Goal: Task Accomplishment & Management: Use online tool/utility

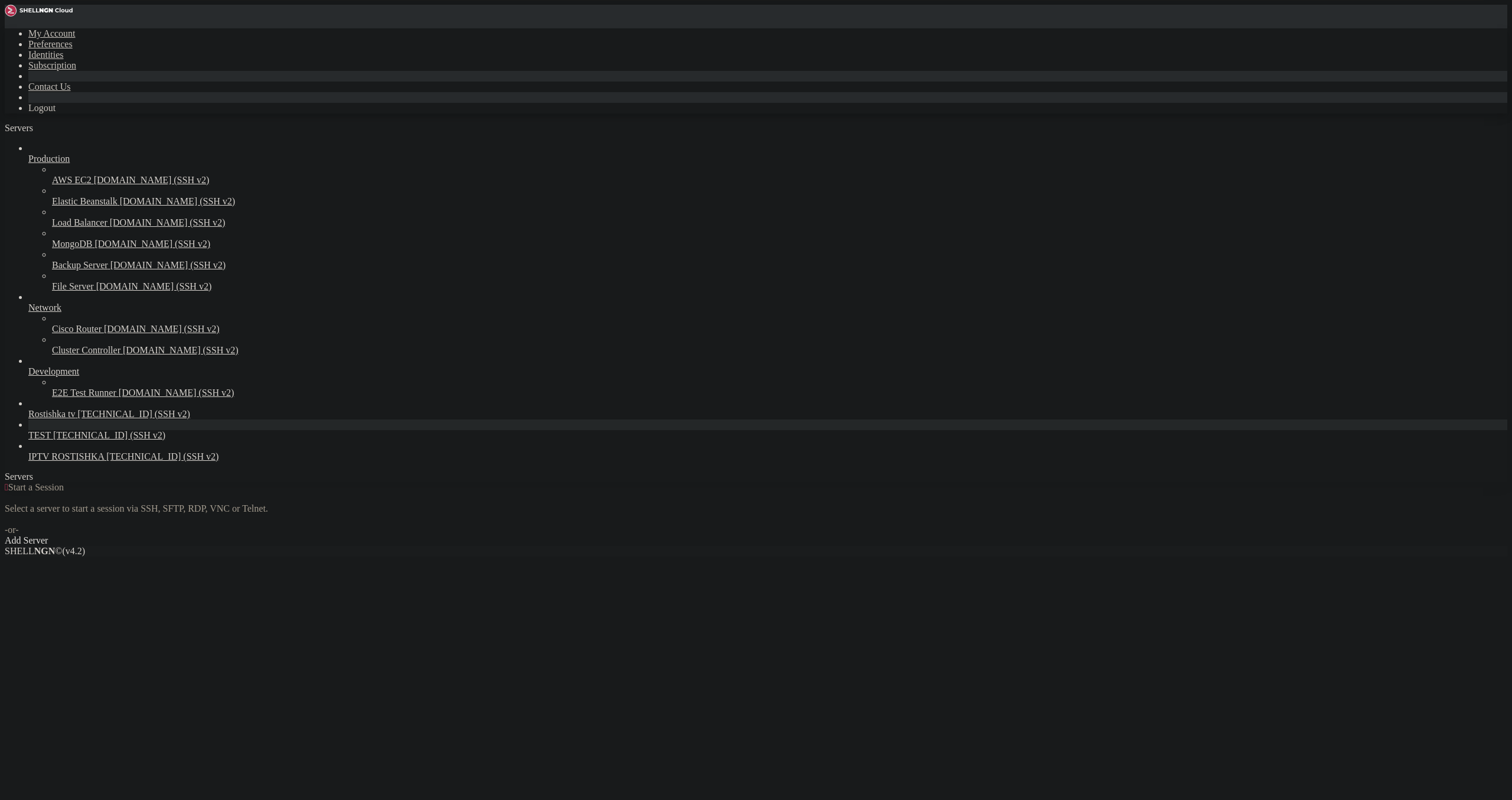
click at [51, 440] on span "TEST" at bounding box center [40, 435] width 22 height 10
click at [53, 619] on span "Delete" at bounding box center [41, 624] width 25 height 10
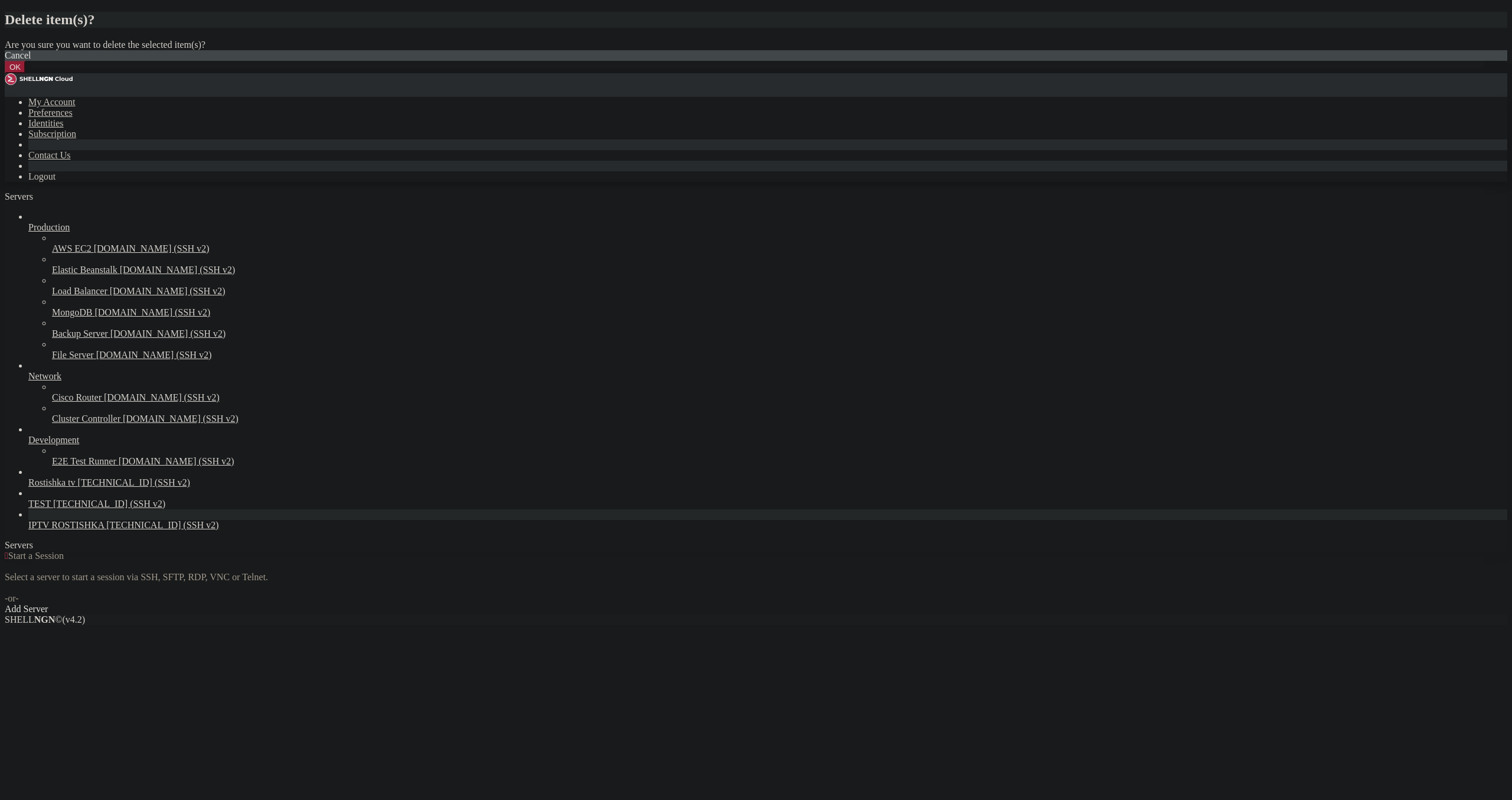
click at [869, 73] on div "Cancel OK" at bounding box center [756, 61] width 1503 height 23
click at [25, 73] on button "OK" at bounding box center [15, 67] width 21 height 12
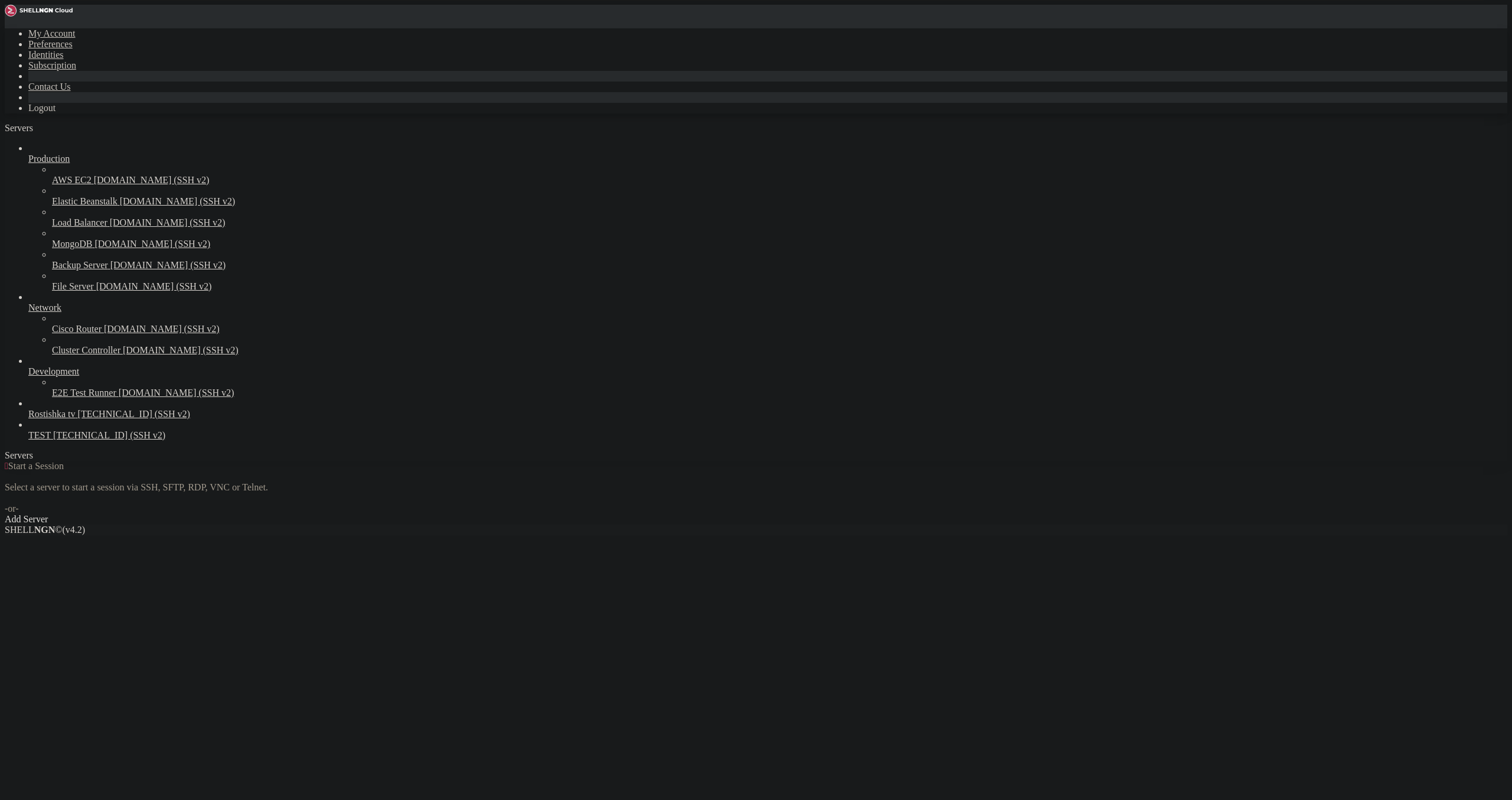
click at [86, 441] on link "TEST [TECHNICAL_ID] (SSH v2)" at bounding box center [768, 435] width 1479 height 11
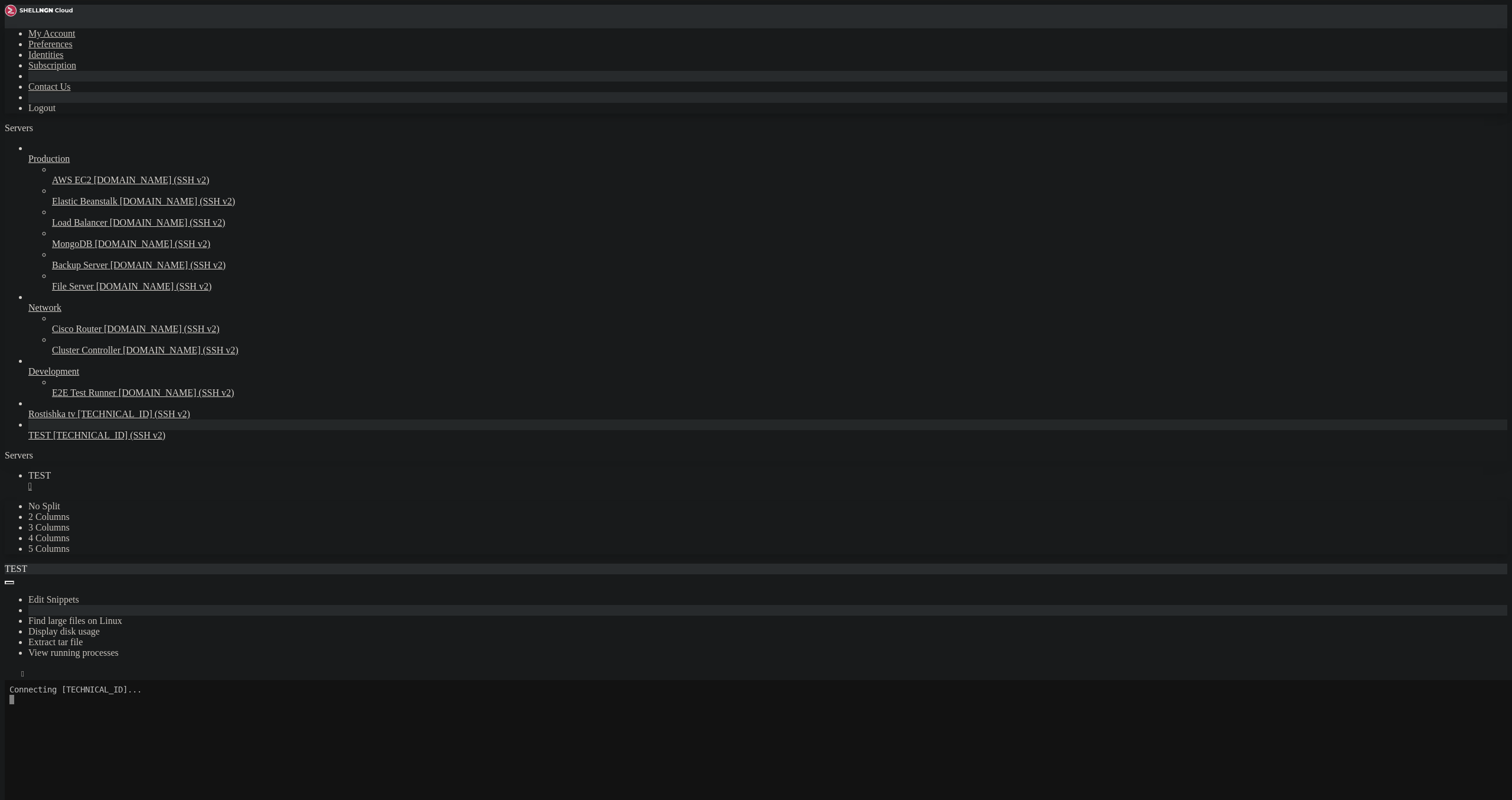
scroll to position [69, 0]
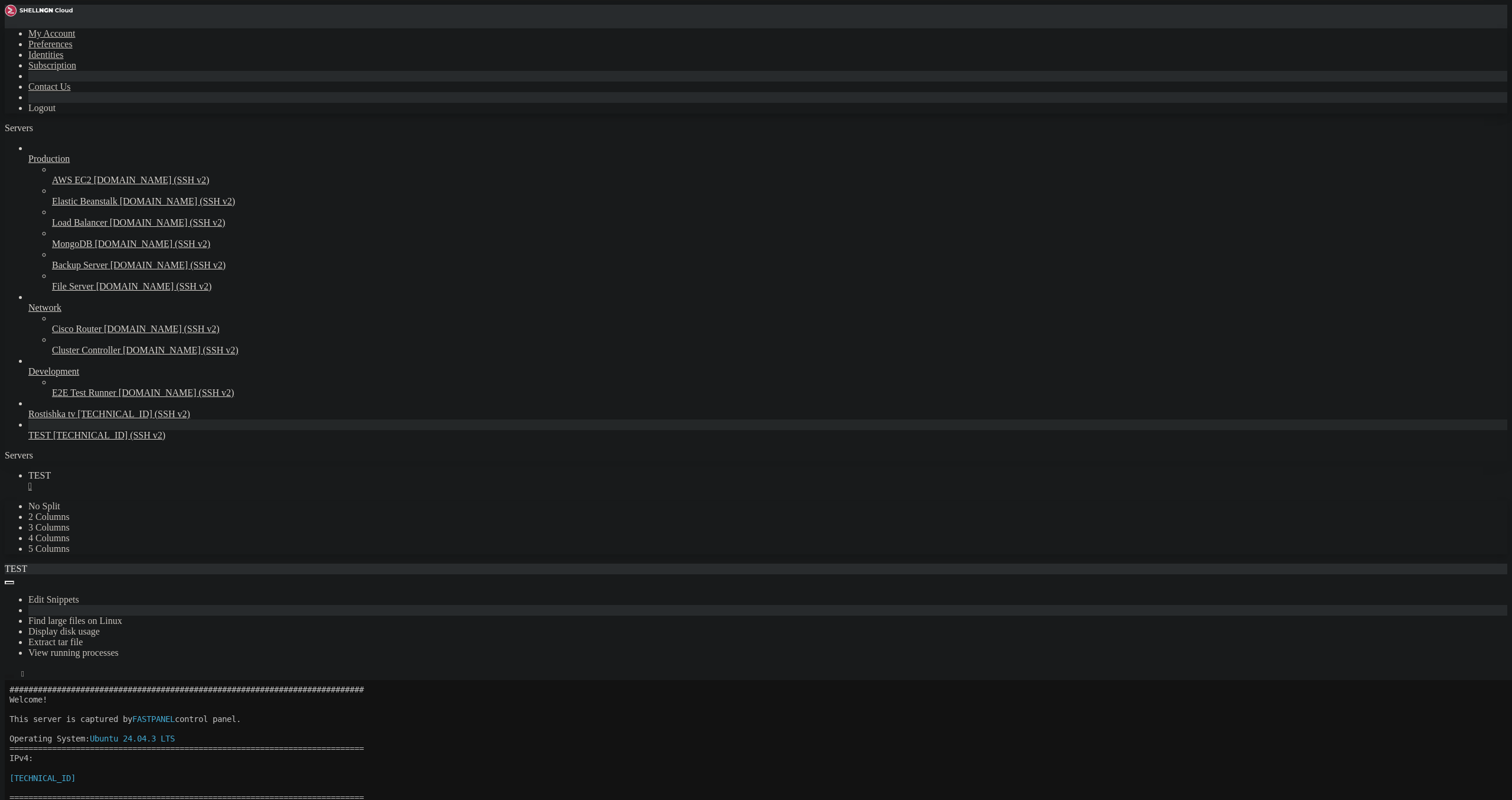
click at [9, 677] on icon "button" at bounding box center [9, 677] width 0 height 0
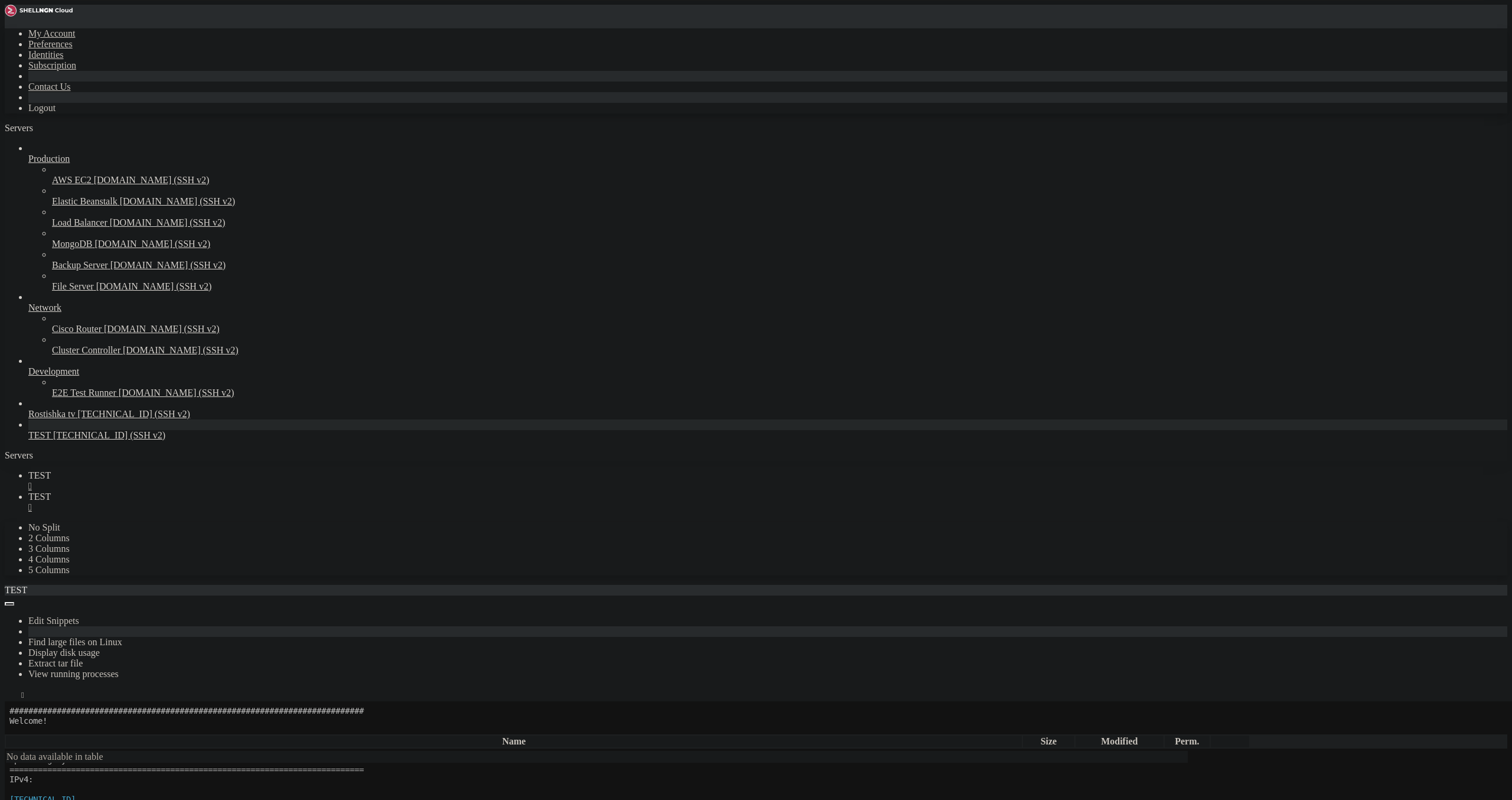
type input "/root"
drag, startPoint x: 223, startPoint y: 173, endPoint x: 321, endPoint y: 177, distance: 98.1
paste textarea "/var/www/fastuser/data/www/[DOMAIN_NAME][URL]"
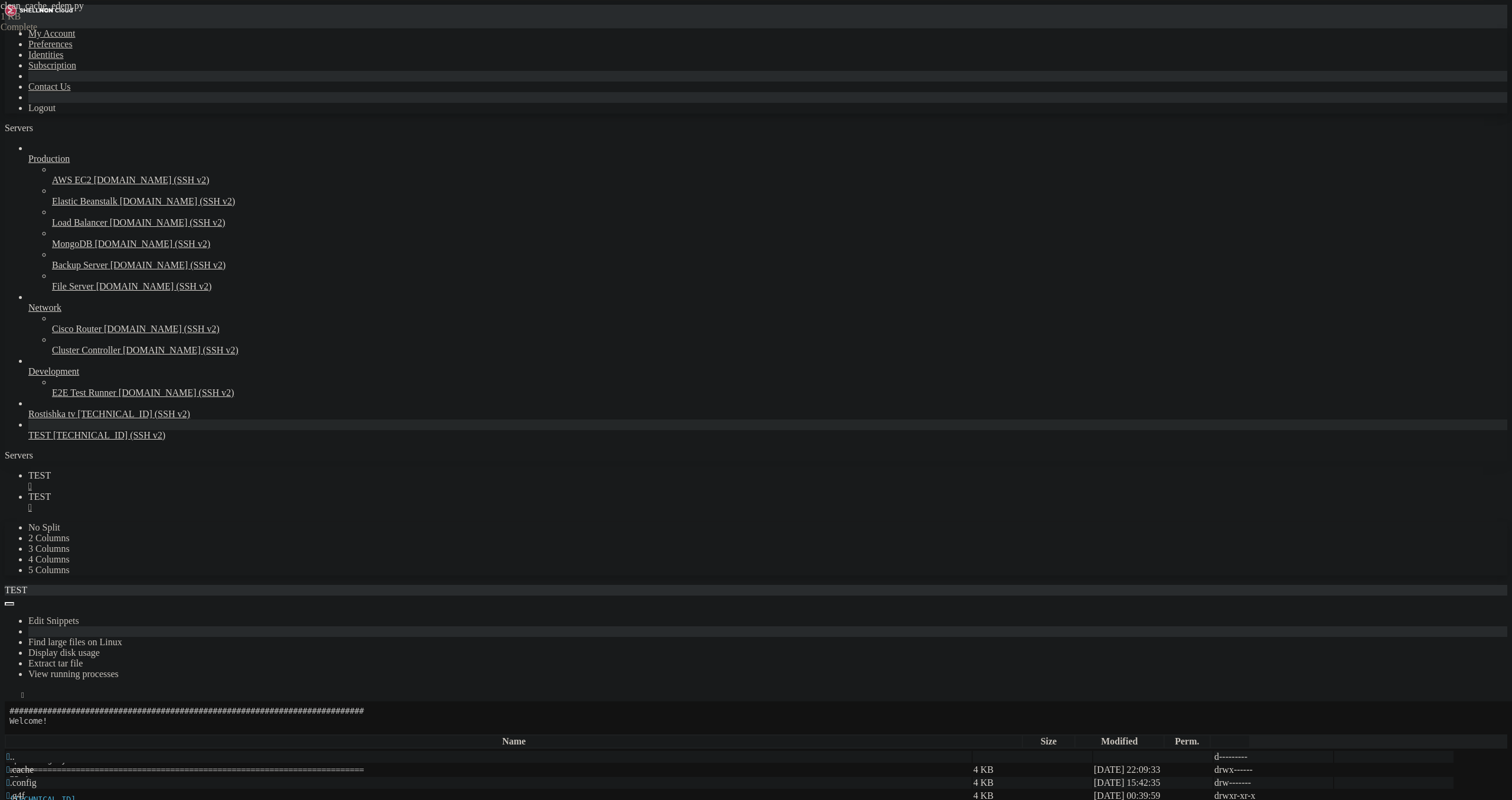
drag, startPoint x: 318, startPoint y: 175, endPoint x: 226, endPoint y: 178, distance: 92.0
drag, startPoint x: 223, startPoint y: 175, endPoint x: 402, endPoint y: 174, distance: 179.0
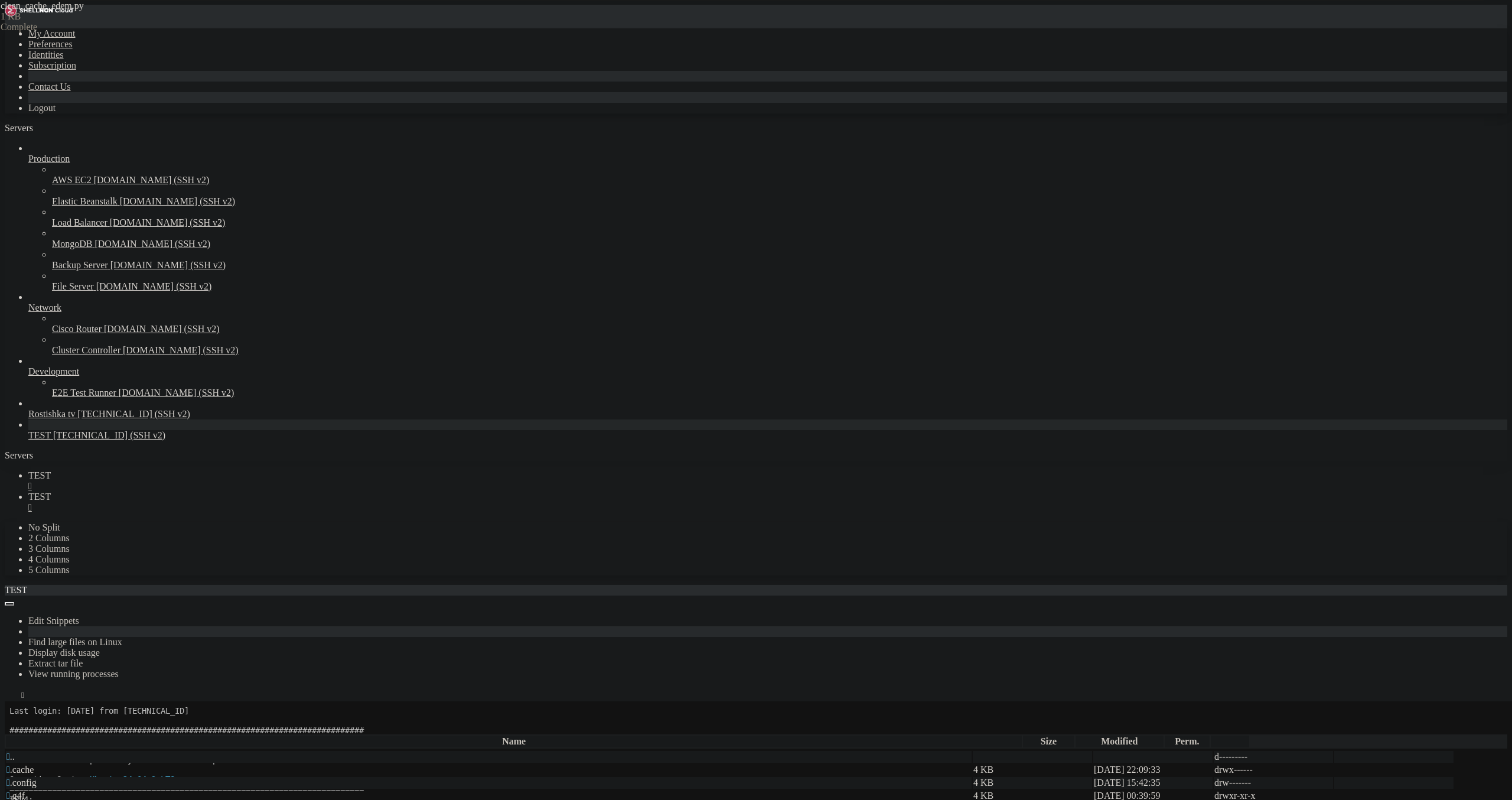
scroll to position [49, 0]
type textarea "response = requests.get(CLEAN_URL, timeout=60)"
drag, startPoint x: 177, startPoint y: 12, endPoint x: 177, endPoint y: 18, distance: 6.0
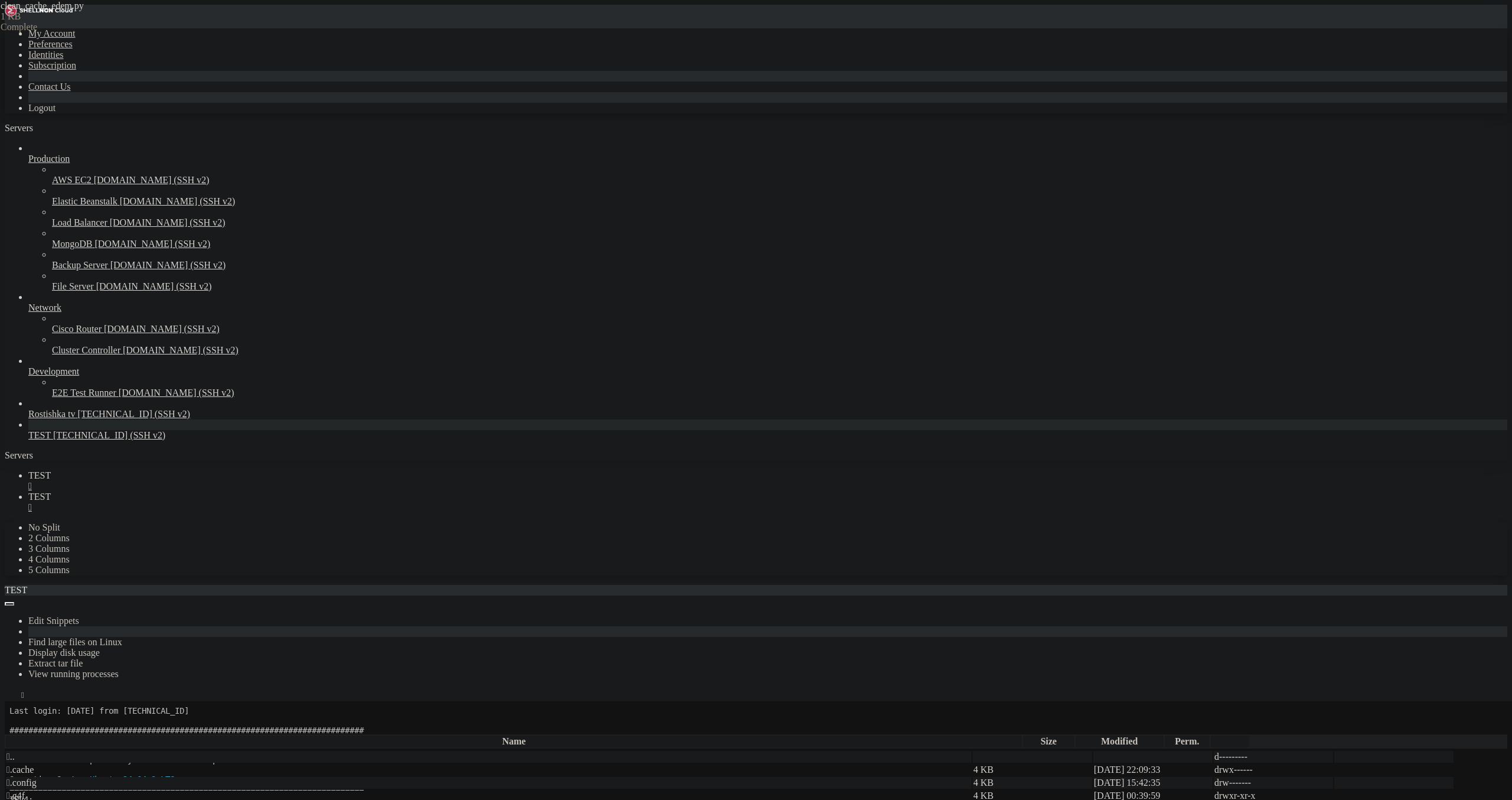
click at [51, 470] on span "TEST" at bounding box center [40, 475] width 22 height 10
click at [28, 492] on icon at bounding box center [28, 496] width 0 height 10
click at [171, 470] on link "TEST " at bounding box center [768, 481] width 1479 height 21
click at [237, 492] on link "TEST " at bounding box center [768, 502] width 1479 height 21
click at [180, 470] on link "TEST " at bounding box center [768, 481] width 1479 height 21
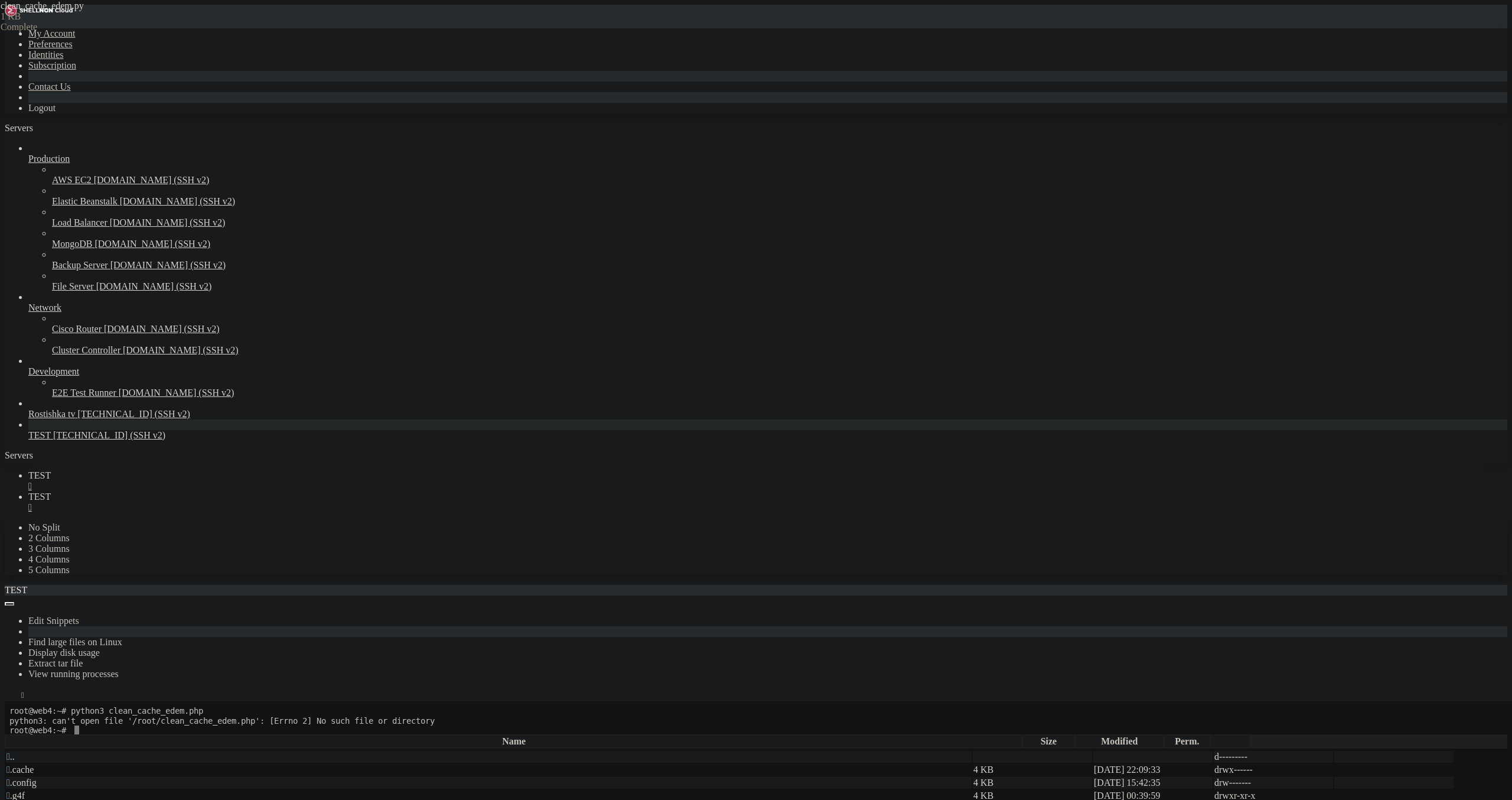
click at [230, 492] on link "TEST " at bounding box center [768, 502] width 1479 height 21
click at [51, 470] on span "TEST" at bounding box center [40, 475] width 22 height 10
drag, startPoint x: 72, startPoint y: 710, endPoint x: 195, endPoint y: 708, distance: 123.0
click at [194, 708] on x-row "root@web4:~# python3 clean_cache_edem.php" at bounding box center [686, 711] width 1353 height 10
click at [145, 799] on x-row at bounding box center [686, 809] width 1353 height 10
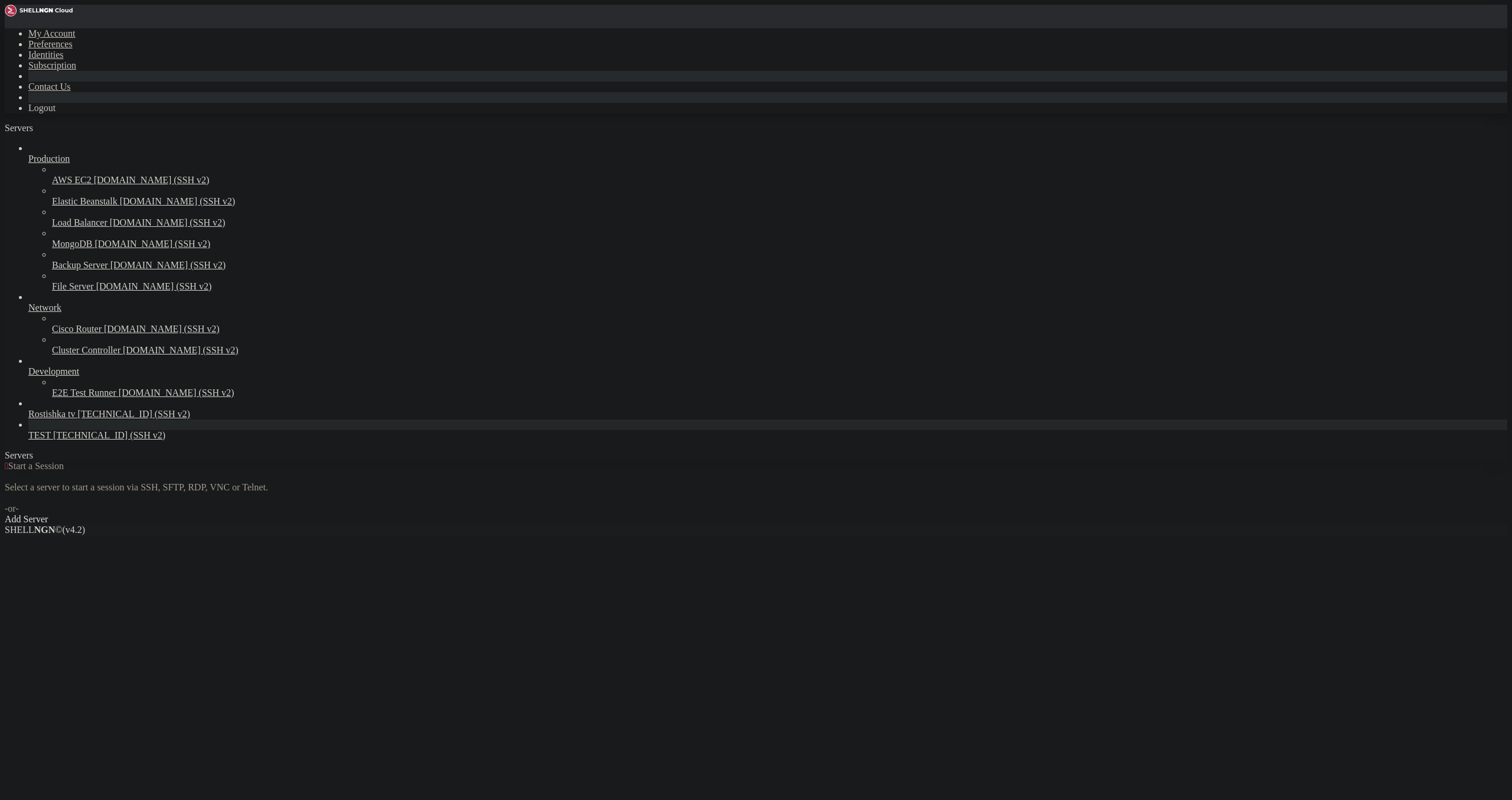
click at [37, 440] on span "TEST" at bounding box center [40, 435] width 22 height 10
drag, startPoint x: 37, startPoint y: 476, endPoint x: 44, endPoint y: 476, distance: 7.0
click at [38, 440] on span "TEST" at bounding box center [40, 435] width 22 height 10
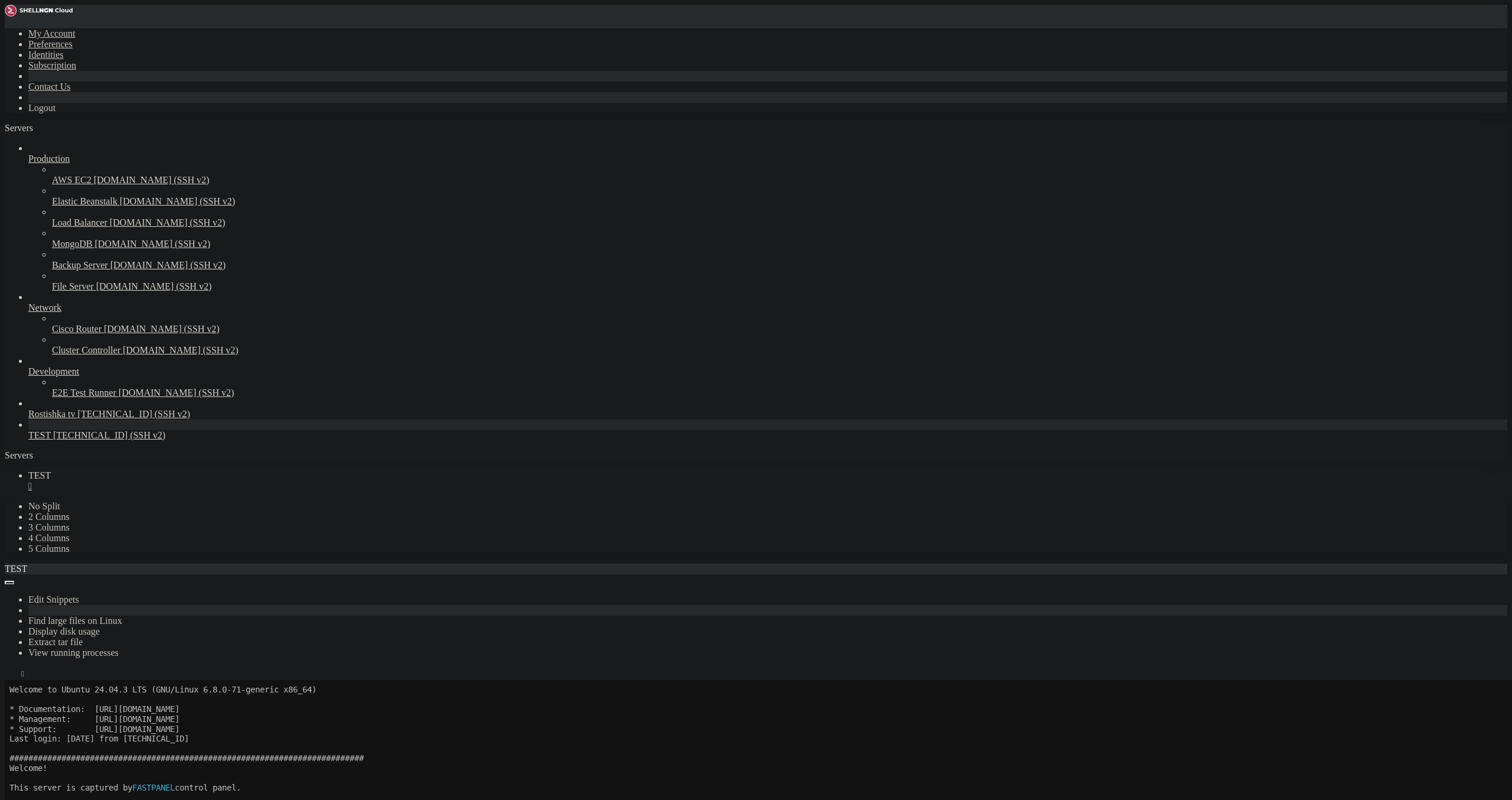
scroll to position [69, 0]
click at [9, 677] on icon "button" at bounding box center [9, 677] width 0 height 0
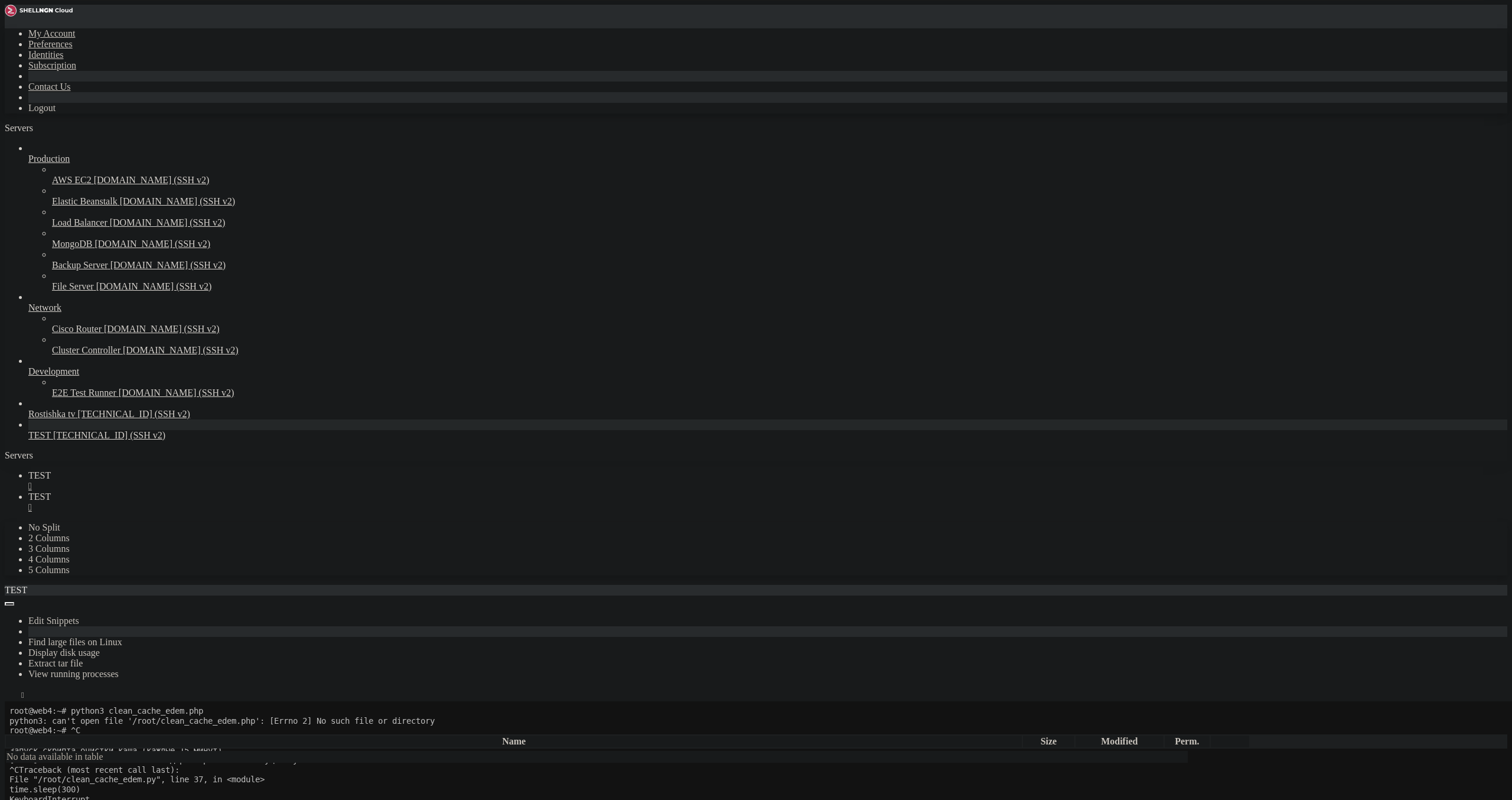
type input "/root"
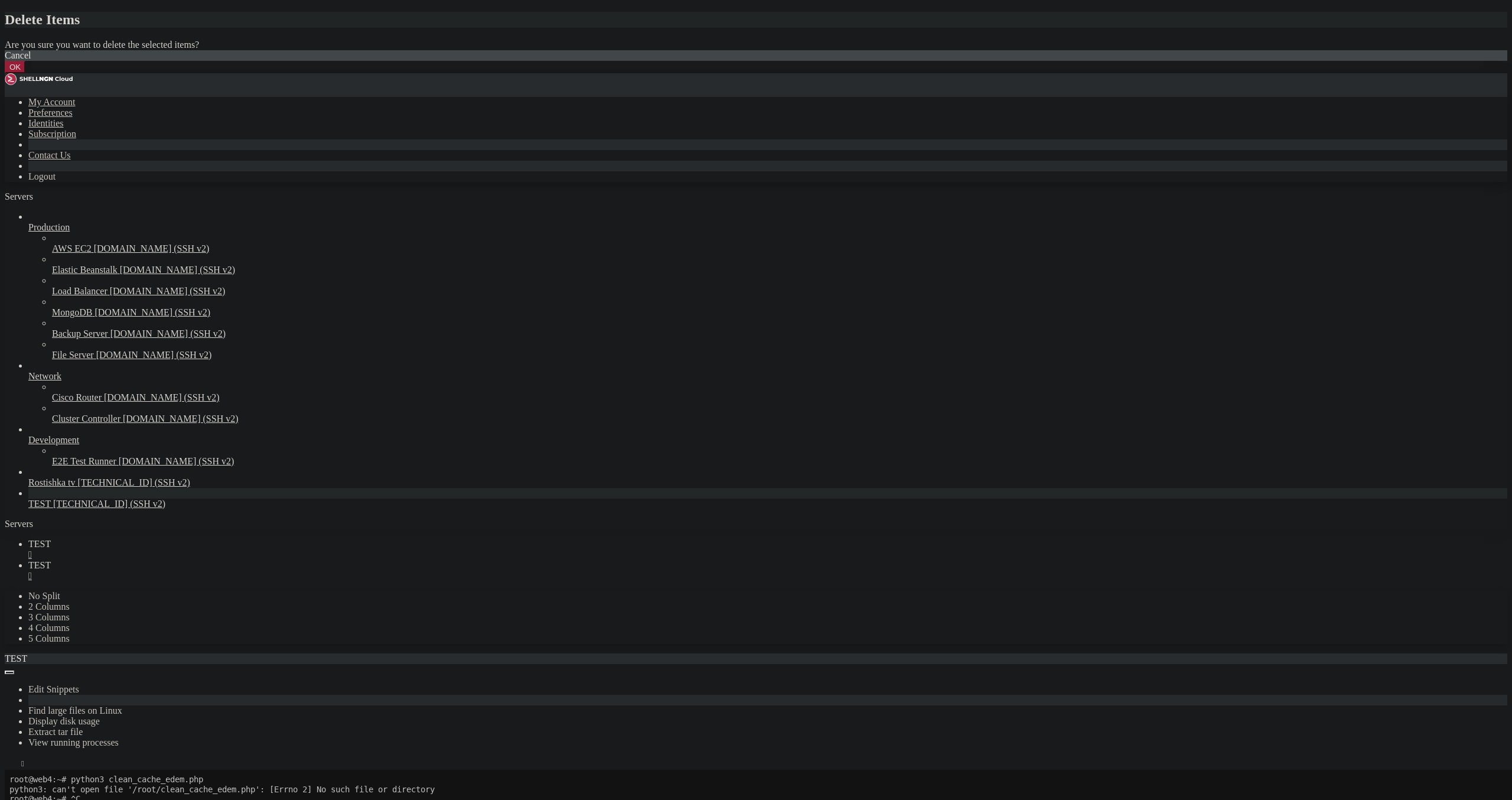
click at [25, 73] on button "OK" at bounding box center [15, 67] width 21 height 12
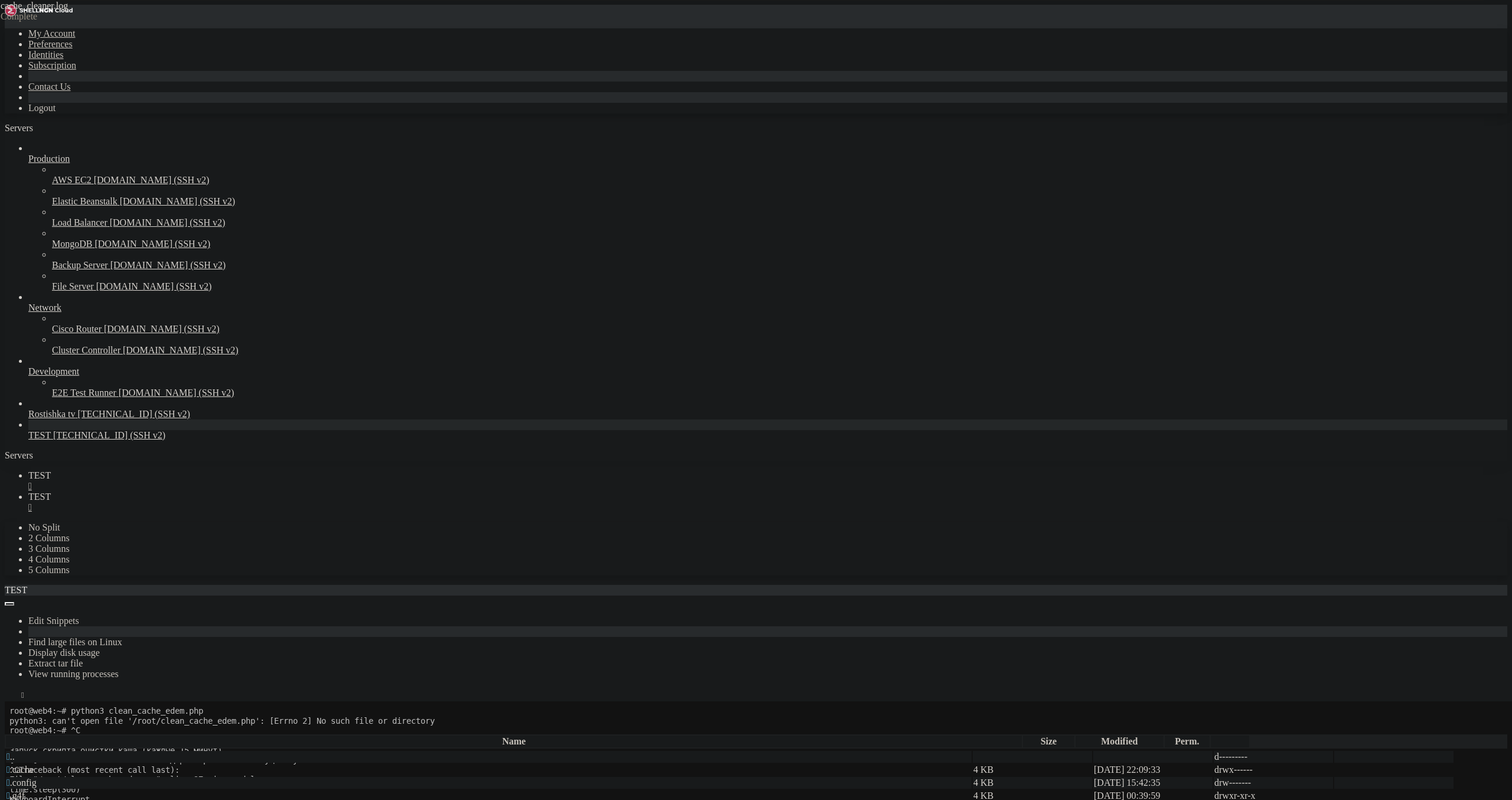
drag, startPoint x: 190, startPoint y: 157, endPoint x: 156, endPoint y: 110, distance: 58.0
type textarea "# Настройка логирования logging.basicConfig("
drag, startPoint x: 298, startPoint y: 93, endPoint x: 173, endPoint y: 100, distance: 125.2
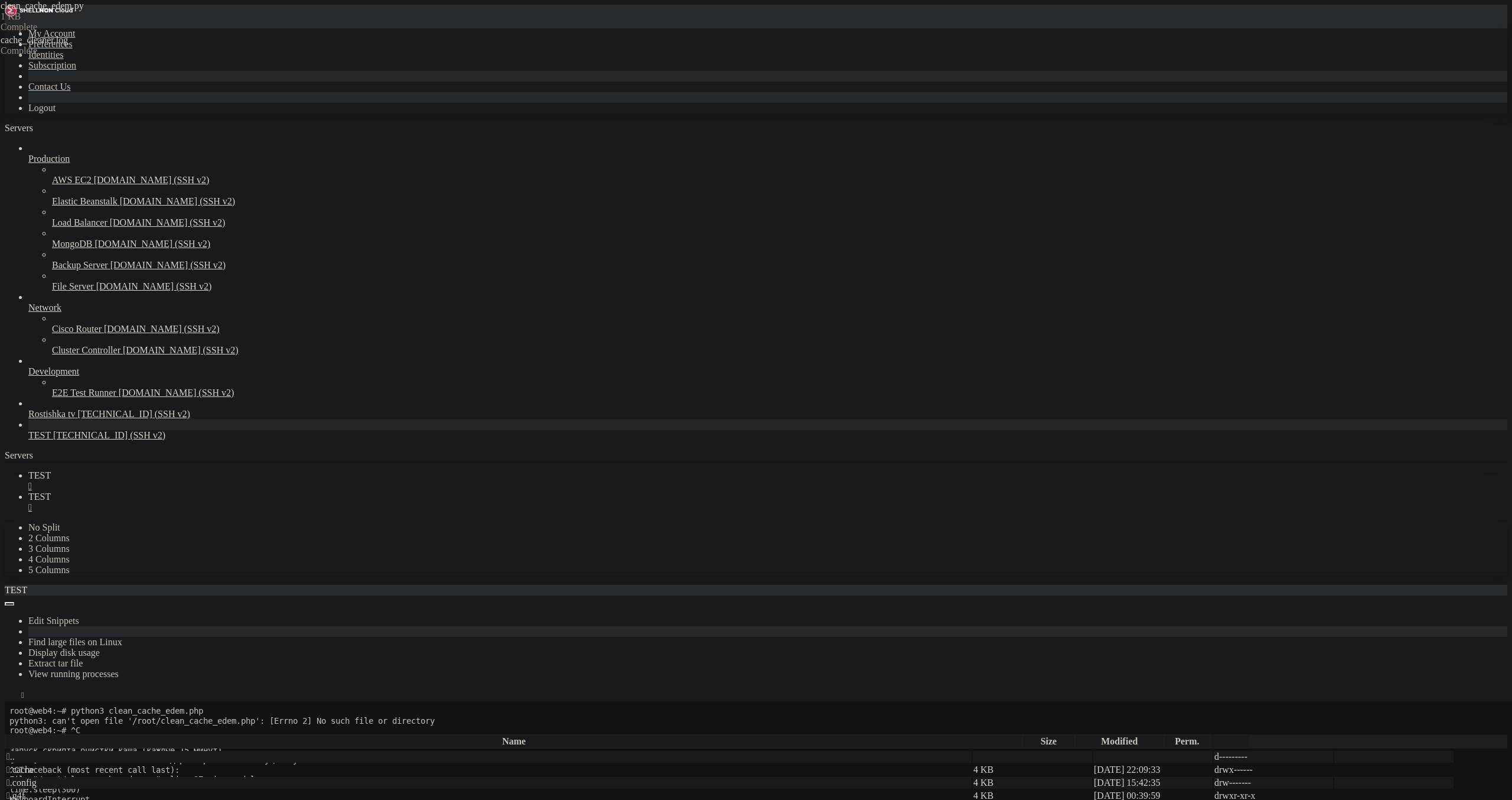
drag, startPoint x: 232, startPoint y: 83, endPoint x: 167, endPoint y: 83, distance: 65.0
type textarea "import logging"
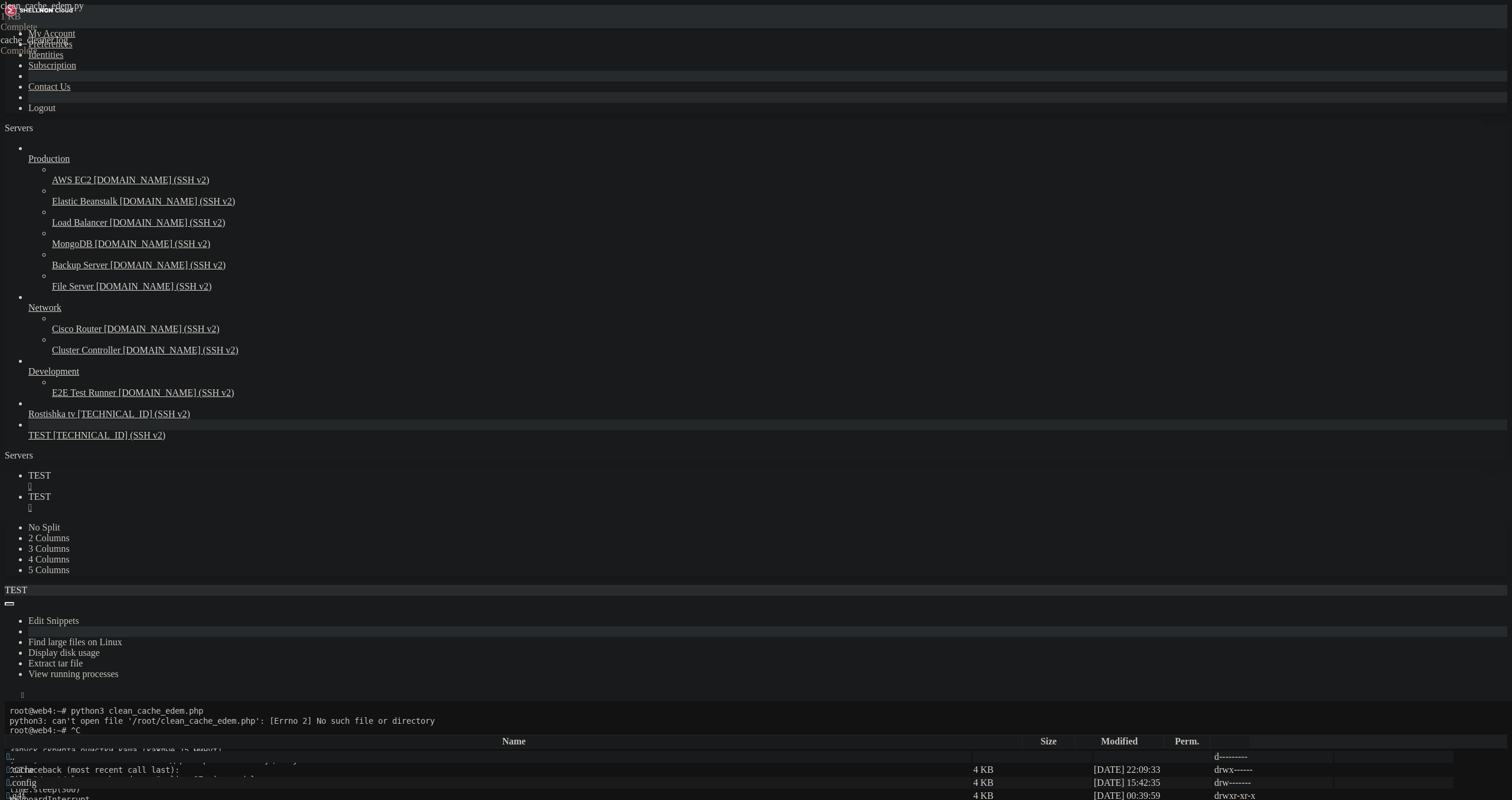
type textarea "CLEAN_URL = "https://tv.rostishkatv.space/PL_CH5/clean_cache.php""
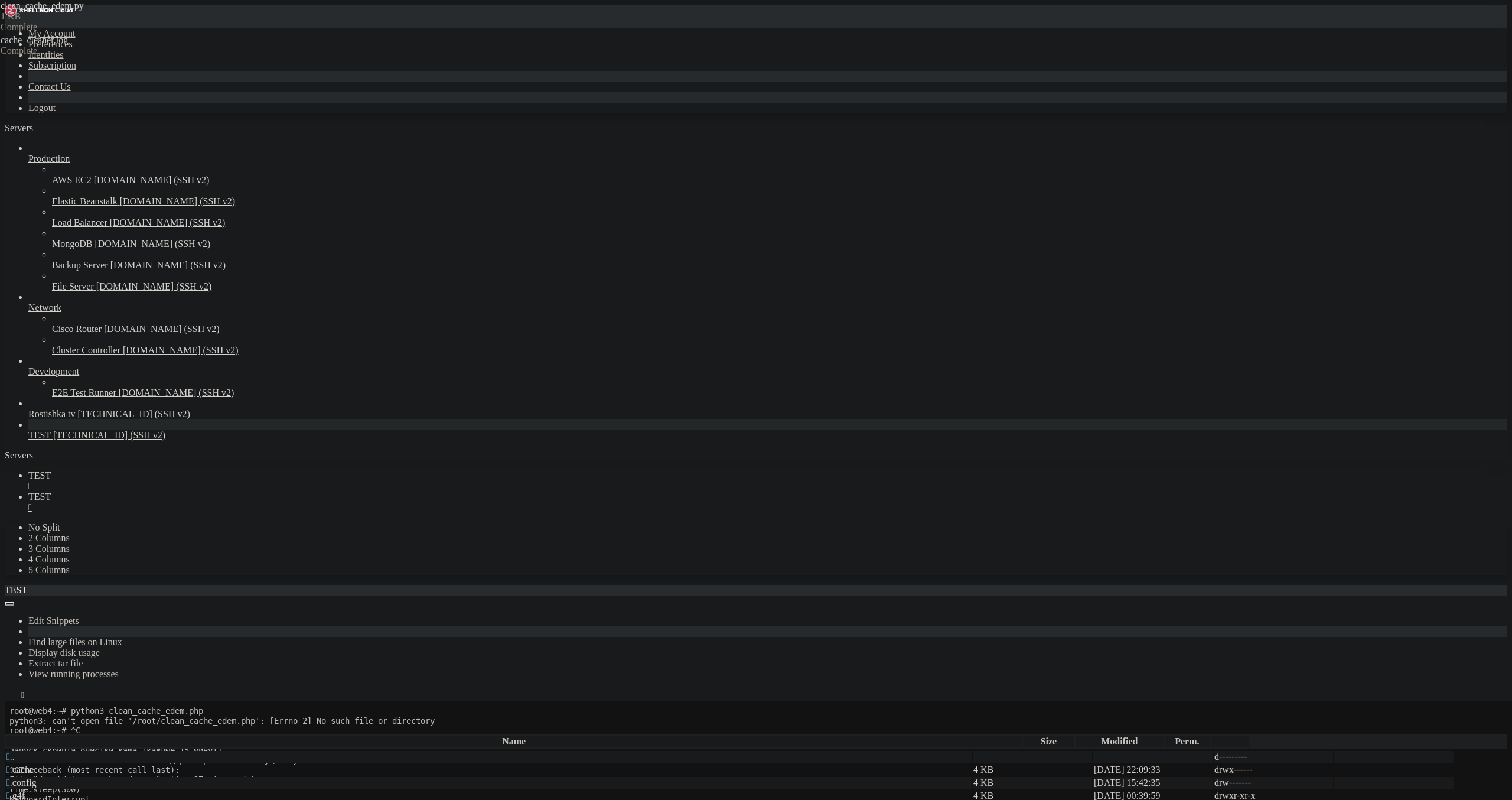
drag, startPoint x: 177, startPoint y: 16, endPoint x: 179, endPoint y: 24, distance: 8.2
click at [51, 470] on span "TEST" at bounding box center [40, 475] width 22 height 10
drag, startPoint x: 73, startPoint y: 740, endPoint x: 223, endPoint y: 740, distance: 150.0
click at [223, 740] on x-row "root@web4:~# python3 clean_cache_edem.py" at bounding box center [686, 740] width 1353 height 10
click at [51, 492] on span "TEST" at bounding box center [40, 496] width 22 height 10
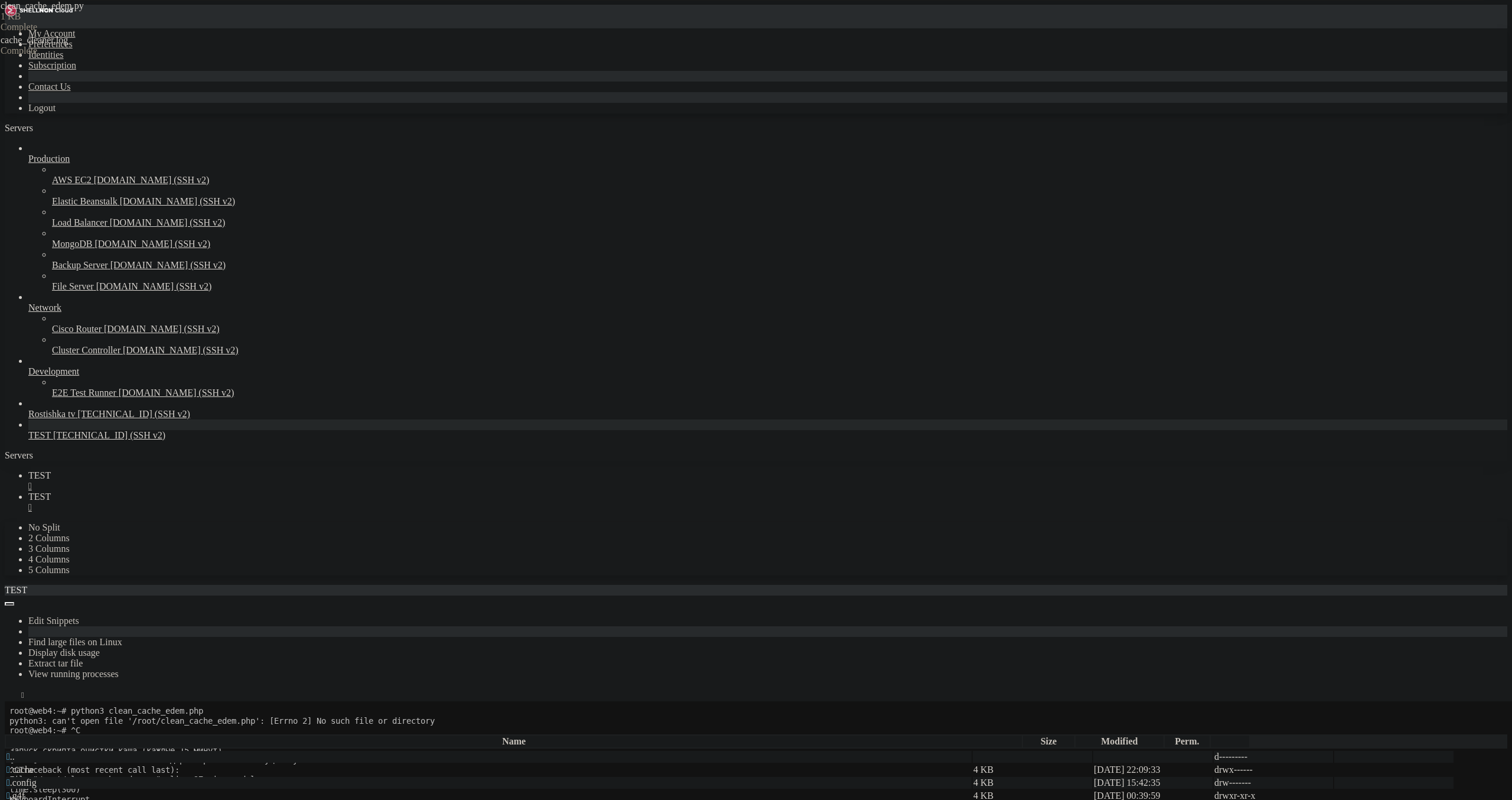
drag, startPoint x: 419, startPoint y: 209, endPoint x: 107, endPoint y: 208, distance: 312.0
click at [107, 208] on div "My Account Preferences Identities Subscription Contact Us Logout Servers Produc…" at bounding box center [756, 771] width 1503 height 1533
type textarea "logging.error(f"Исключение при очистке кэша: {str(e)}")"
drag, startPoint x: 494, startPoint y: 181, endPoint x: 100, endPoint y: 178, distance: 394.0
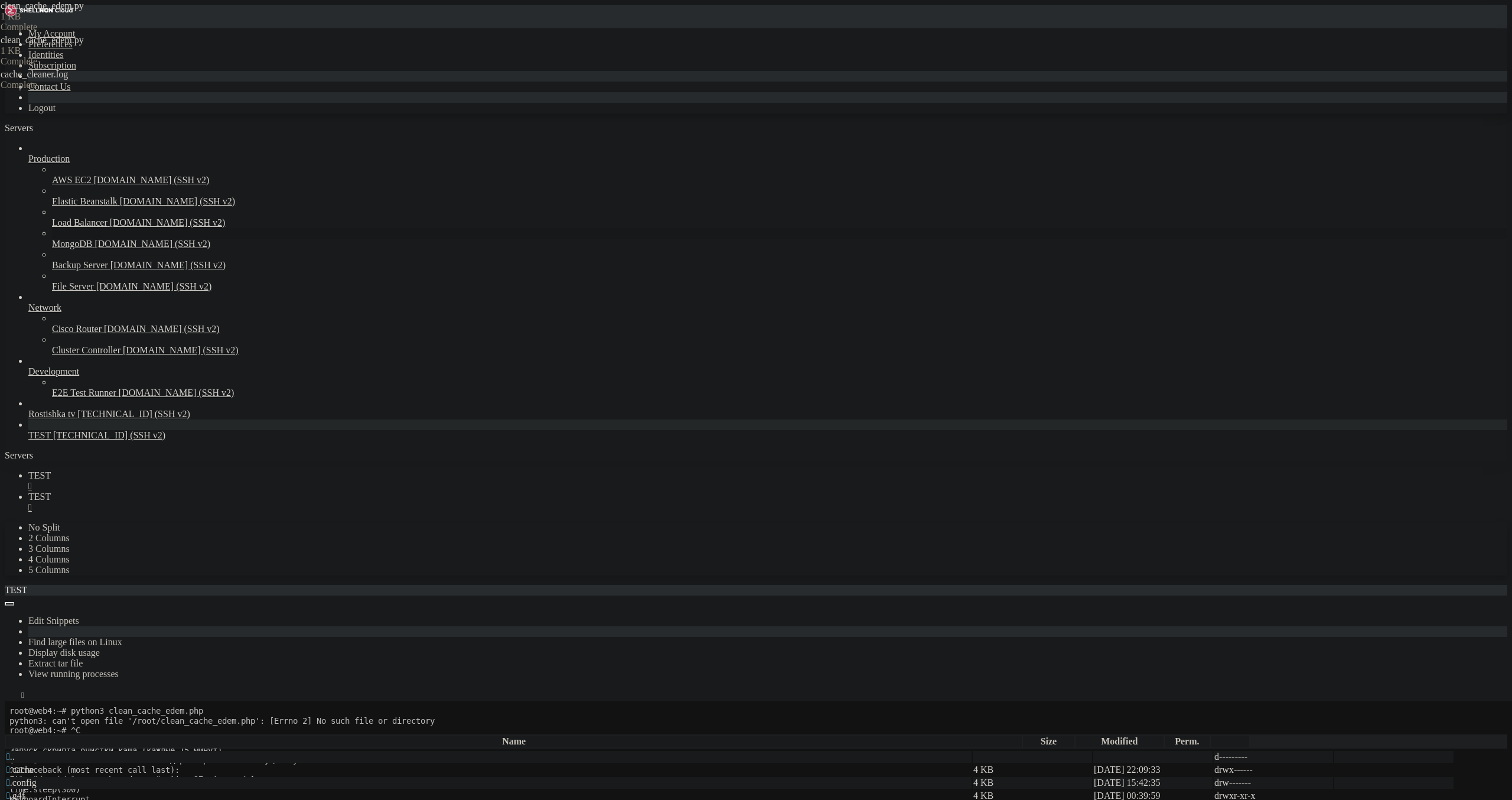
click at [100, 178] on div "My Account Preferences Identities Subscription Contact Us Logout Servers Produc…" at bounding box center [756, 771] width 1503 height 1533
type textarea "else: logging.error(f"Ошибка при очистке кэша. Код: {response.status_code}")"
drag, startPoint x: 494, startPoint y: 184, endPoint x: 125, endPoint y: 182, distance: 369.0
click at [125, 182] on div "My Account Preferences Identities Subscription Contact Us Logout Servers Produc…" at bounding box center [756, 771] width 1503 height 1533
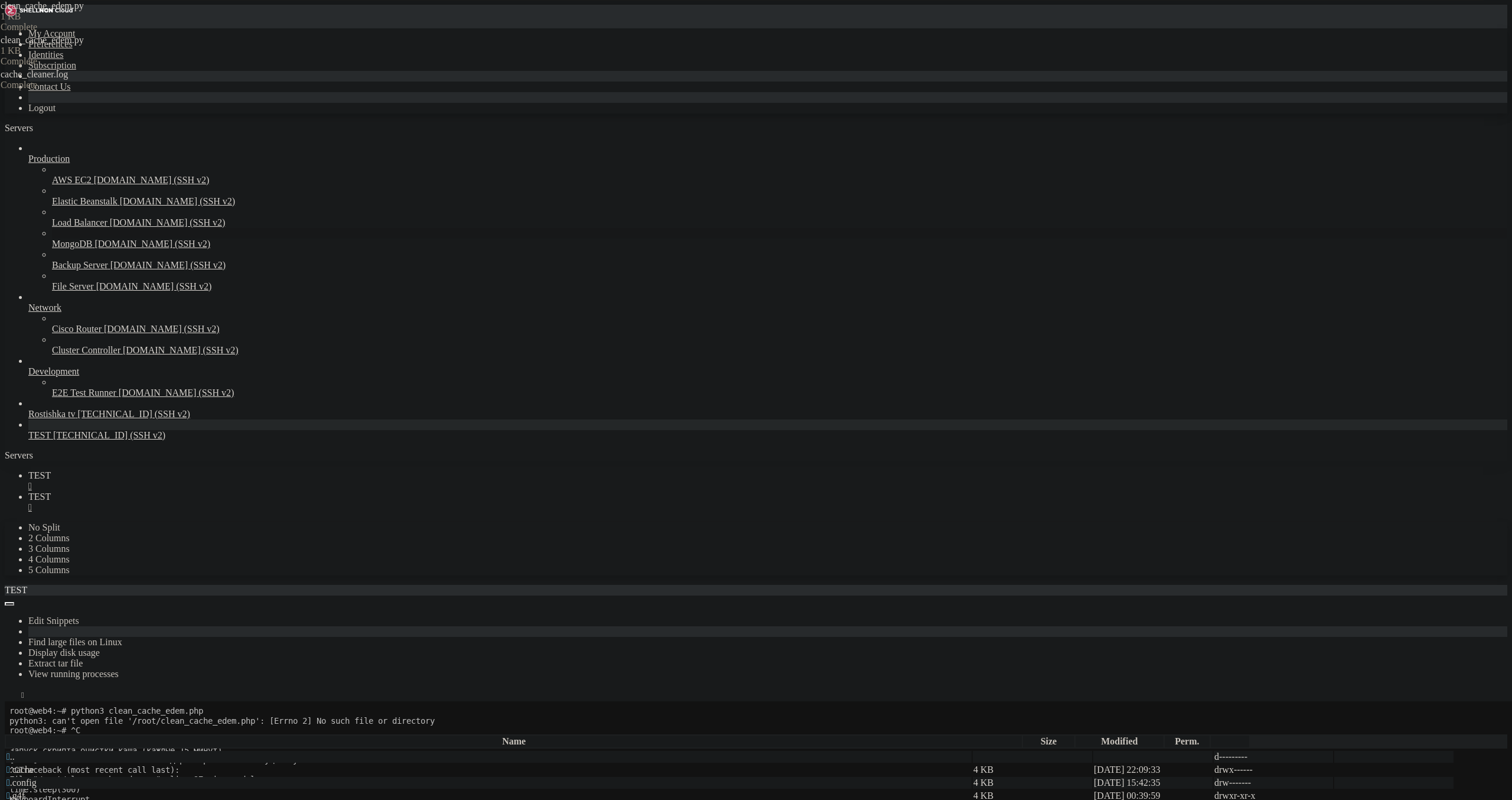
type textarea "logging.error(f"Ошибка при очистке кэша. Код: {response.status_code}")"
drag, startPoint x: 446, startPoint y: 159, endPoint x: 126, endPoint y: 161, distance: 320.0
click at [126, 161] on div "My Account Preferences Identities Subscription Contact Us Logout Servers Produc…" at bounding box center [756, 771] width 1503 height 1533
type textarea "logging.info(f"Очистка выполнена успешно: {response.text}")"
type textarea "if response.status_code == 200:"
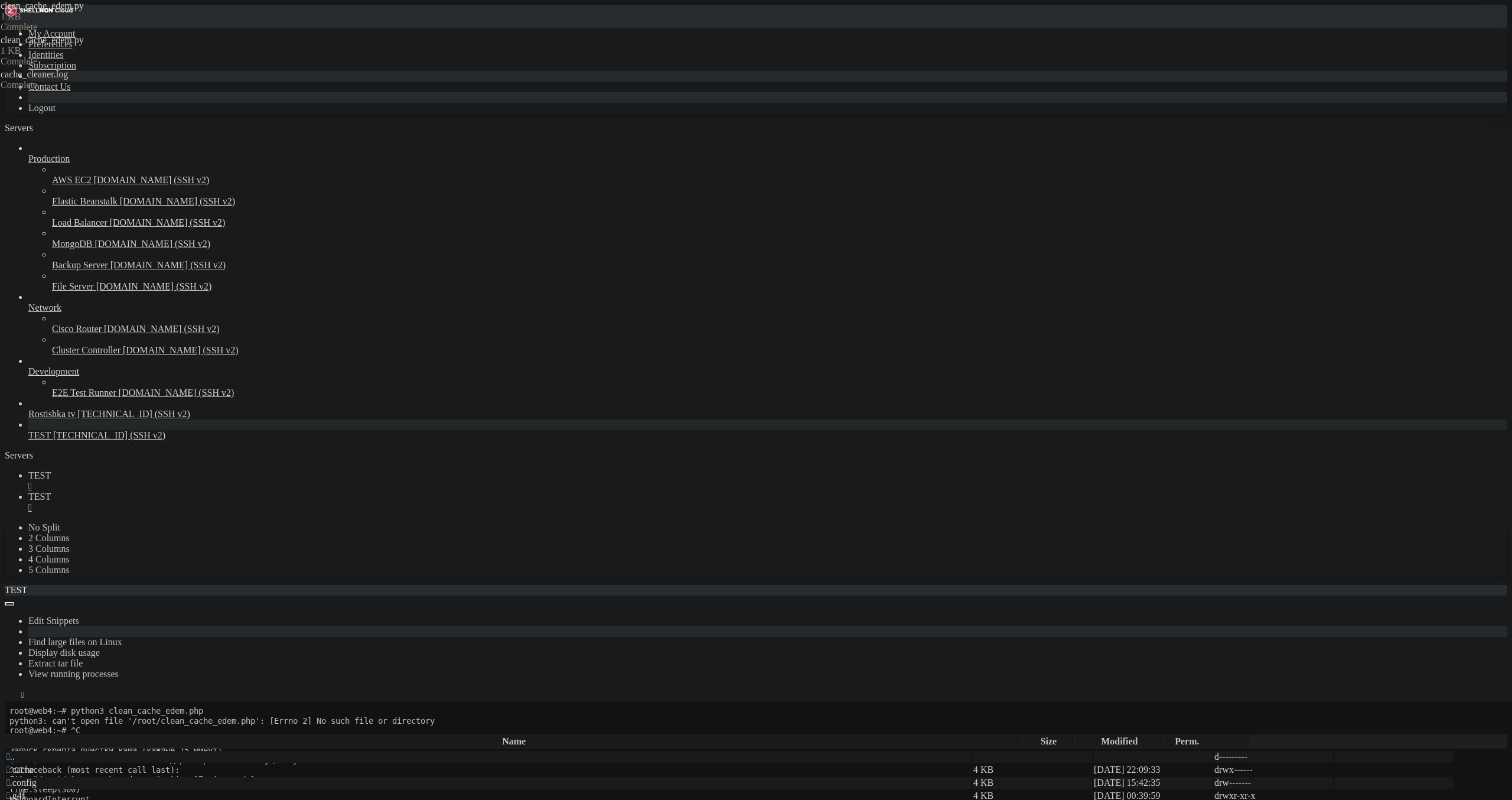
drag, startPoint x: 180, startPoint y: 18, endPoint x: 184, endPoint y: 33, distance: 15.5
click at [180, 470] on link "TEST " at bounding box center [768, 481] width 1479 height 21
click at [240, 492] on link "TEST " at bounding box center [768, 502] width 1479 height 21
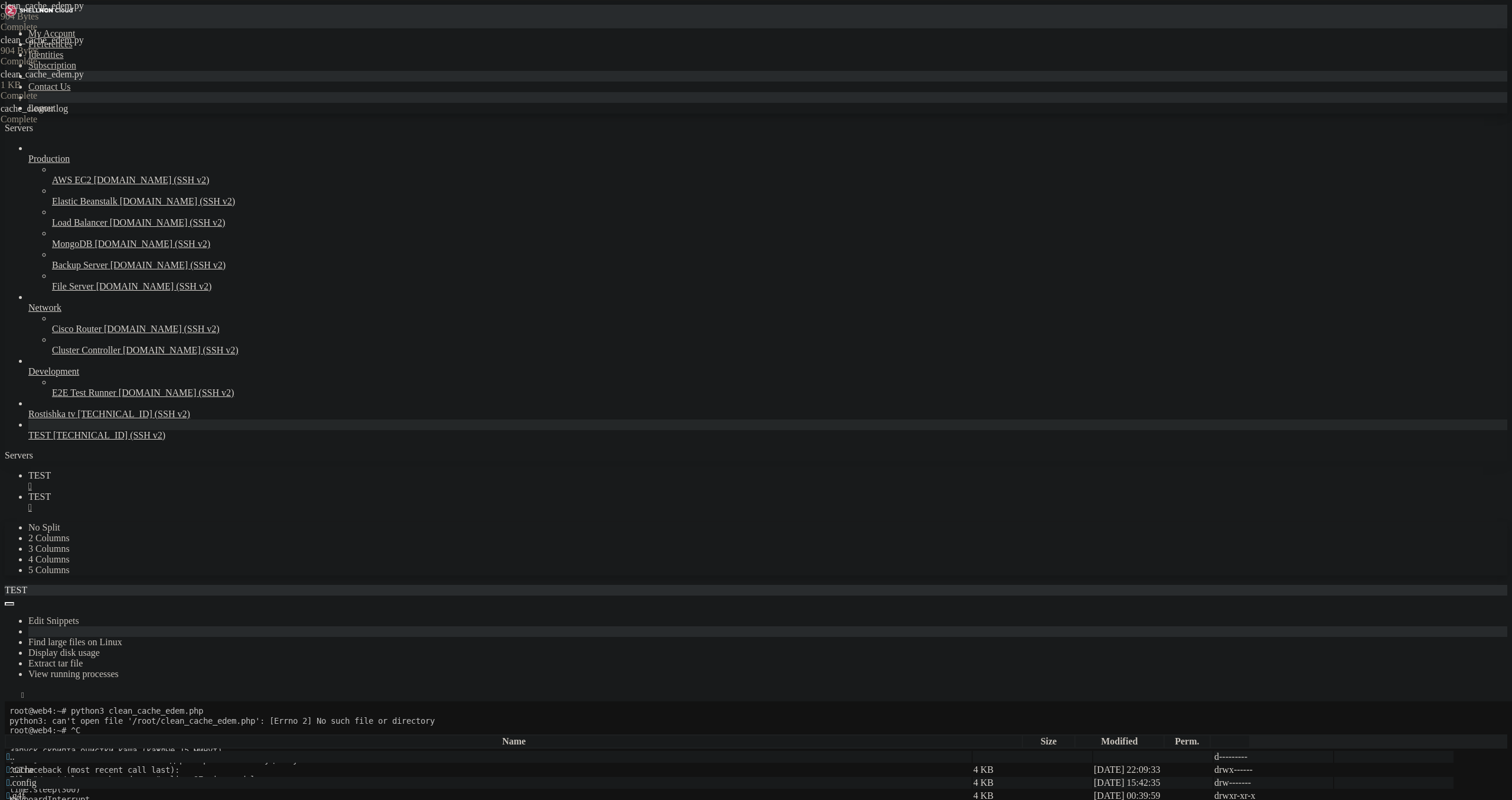
drag, startPoint x: 372, startPoint y: 229, endPoint x: 165, endPoint y: 223, distance: 207.1
type textarea "logging.info("Запуск скрипта очистки кэша")"
click at [51, 470] on span "TEST" at bounding box center [40, 475] width 22 height 10
